Goal: Information Seeking & Learning: Check status

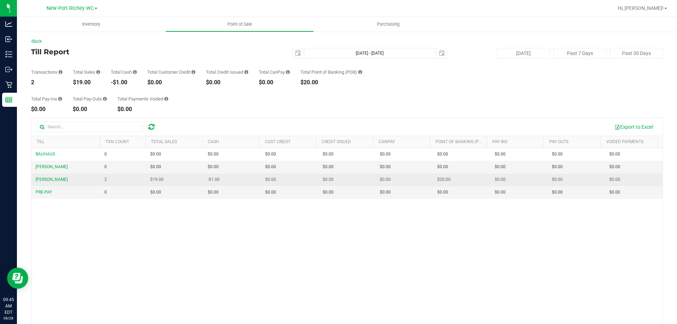
click at [63, 179] on td "DEAN-MILLER" at bounding box center [65, 180] width 69 height 13
click at [61, 179] on span "DEAN-MILLER" at bounding box center [52, 179] width 32 height 5
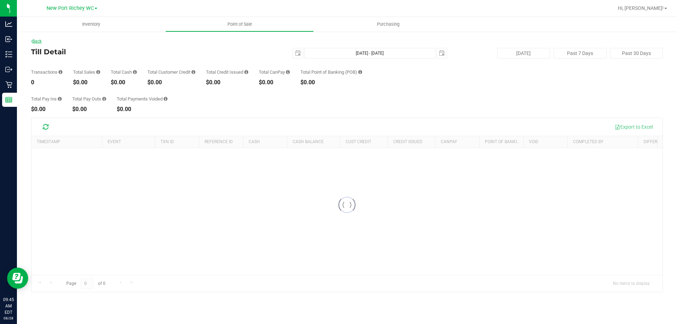
click at [37, 41] on link "Back" at bounding box center [36, 41] width 11 height 5
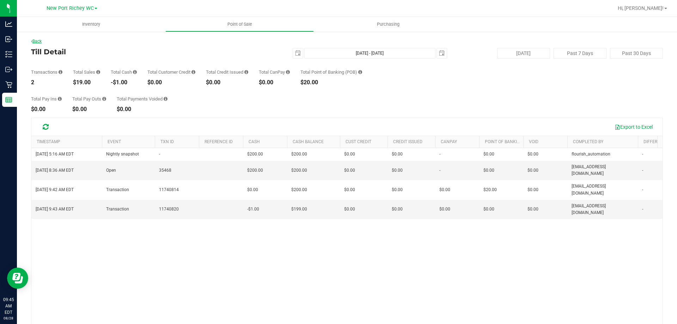
click at [37, 42] on link "Back" at bounding box center [36, 41] width 11 height 5
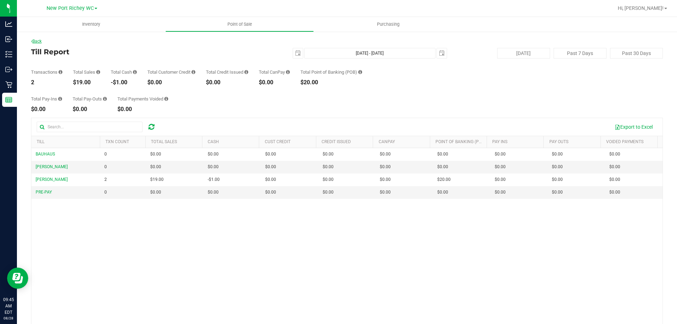
click at [34, 41] on link "Back" at bounding box center [36, 41] width 11 height 5
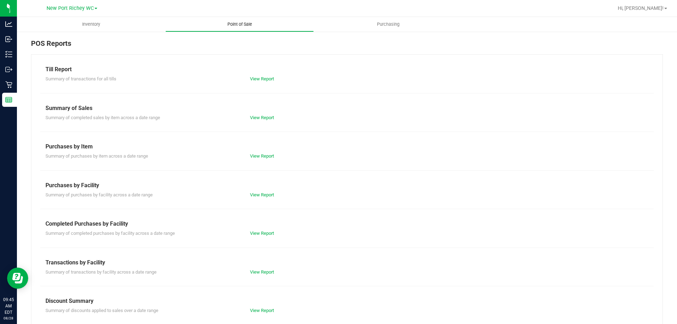
click at [248, 28] on uib-tab-heading "Point of Sale" at bounding box center [240, 24] width 148 height 14
click at [243, 24] on span "Point of Sale" at bounding box center [240, 24] width 44 height 6
click at [250, 80] on link "View Report" at bounding box center [262, 78] width 24 height 5
